Goal: Task Accomplishment & Management: Use online tool/utility

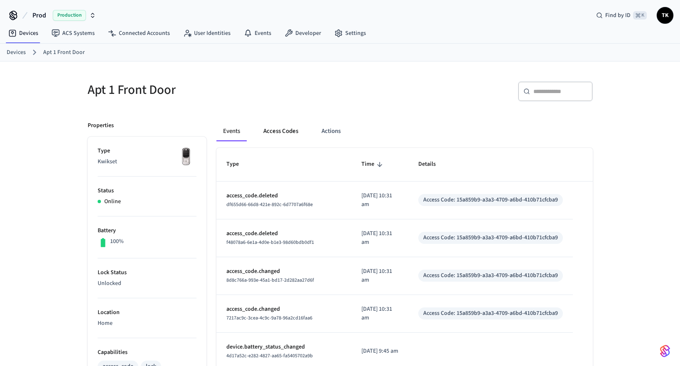
click at [283, 133] on button "Access Codes" at bounding box center [281, 131] width 48 height 20
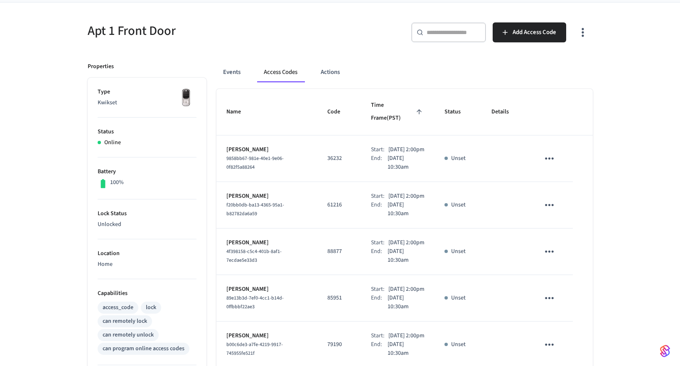
scroll to position [61, 0]
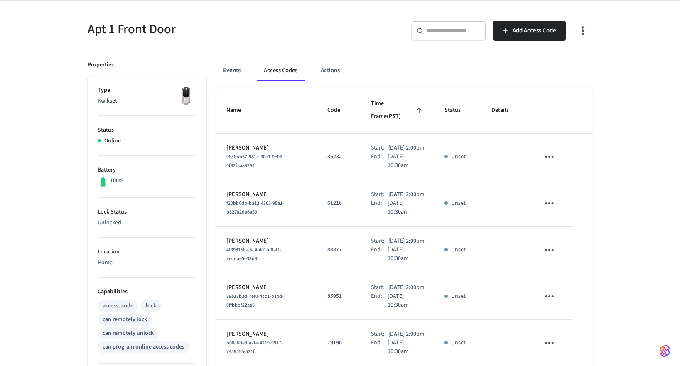
click at [552, 150] on icon "sticky table" at bounding box center [549, 156] width 13 height 13
click at [500, 155] on div at bounding box center [340, 183] width 680 height 366
drag, startPoint x: 259, startPoint y: 142, endPoint x: 227, endPoint y: 140, distance: 32.1
click at [227, 144] on p "[PERSON_NAME]" at bounding box center [267, 148] width 81 height 9
copy p "[PERSON_NAME]"
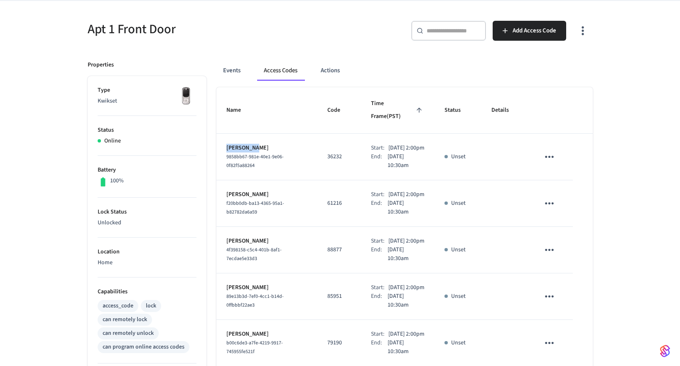
click at [263, 144] on p "[PERSON_NAME]" at bounding box center [267, 148] width 81 height 9
drag, startPoint x: 263, startPoint y: 142, endPoint x: 226, endPoint y: 142, distance: 36.6
click at [227, 144] on p "[PERSON_NAME]" at bounding box center [267, 148] width 81 height 9
copy p "[PERSON_NAME]"
